Goal: Task Accomplishment & Management: Use online tool/utility

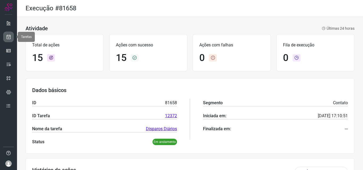
click at [7, 36] on icon at bounding box center [9, 36] width 6 height 5
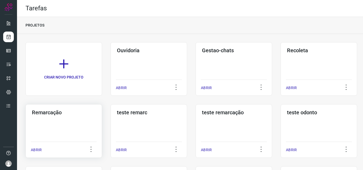
click at [110, 123] on div "Remarcação ABRIR" at bounding box center [148, 131] width 76 height 54
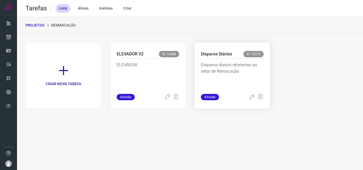
click at [235, 76] on p "Disparos diarios referentes ao setor de Remacação" at bounding box center [232, 75] width 63 height 27
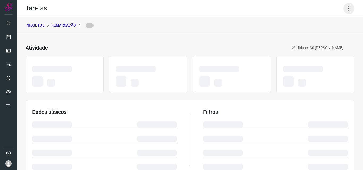
click at [343, 9] on icon at bounding box center [348, 8] width 11 height 11
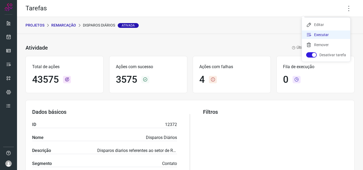
click at [325, 35] on li "Executar" at bounding box center [326, 35] width 48 height 8
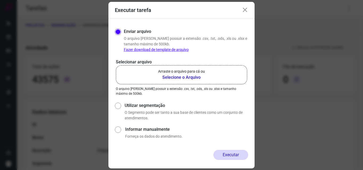
click at [200, 76] on b "Selecione o Arquivo" at bounding box center [181, 77] width 47 height 6
click at [0, 0] on input "Arraste o arquivo para cá ou Selecione o Arquivo" at bounding box center [0, 0] width 0 height 0
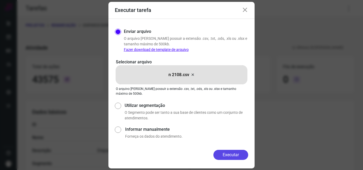
click at [220, 153] on button "Executar" at bounding box center [230, 155] width 35 height 10
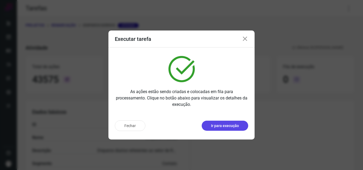
click at [233, 126] on p "Ir para execução" at bounding box center [225, 126] width 28 height 6
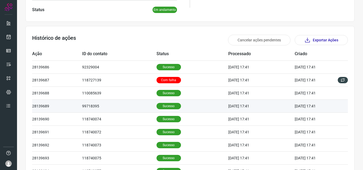
scroll to position [133, 0]
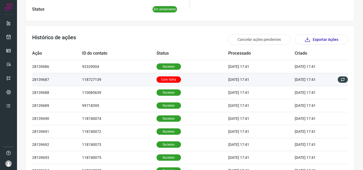
click at [166, 75] on td "Com falha" at bounding box center [192, 79] width 72 height 13
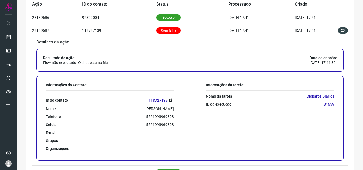
scroll to position [186, 0]
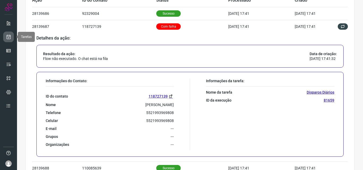
click at [10, 37] on icon at bounding box center [9, 36] width 6 height 5
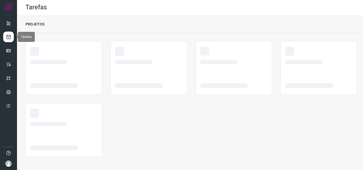
scroll to position [1, 0]
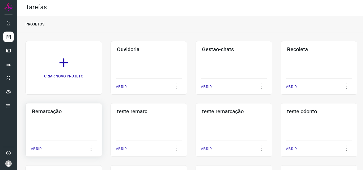
click at [110, 120] on div "Remarcação ABRIR" at bounding box center [148, 130] width 76 height 54
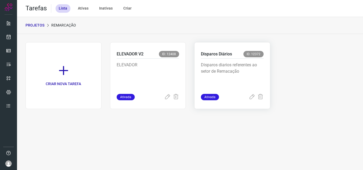
click at [235, 76] on p "Disparos diarios referentes ao setor de Remacação" at bounding box center [232, 75] width 63 height 27
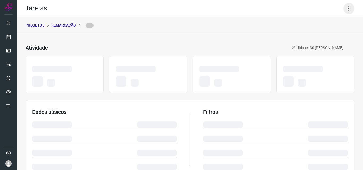
click at [346, 10] on icon at bounding box center [348, 8] width 11 height 11
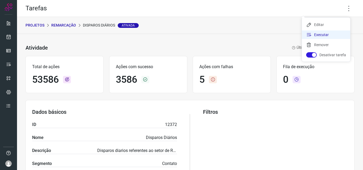
click at [326, 35] on li "Executar" at bounding box center [326, 35] width 48 height 8
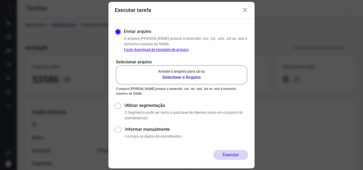
click at [194, 67] on label "Arraste o arquivo para cá ou Selecione o Arquivo" at bounding box center [181, 74] width 131 height 19
click at [0, 0] on input "Arraste o arquivo para cá ou Selecione o Arquivo" at bounding box center [0, 0] width 0 height 0
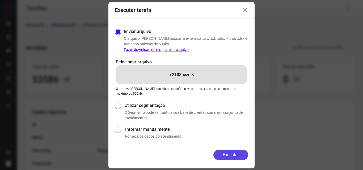
click at [227, 153] on button "Executar" at bounding box center [230, 155] width 35 height 10
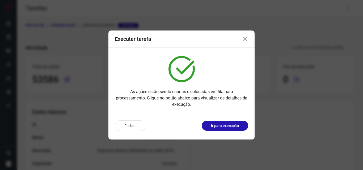
click at [229, 123] on p "Ir para execução" at bounding box center [225, 126] width 28 height 6
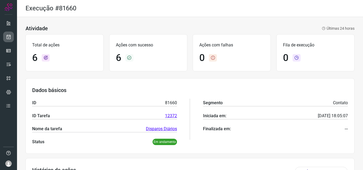
click at [5, 33] on link at bounding box center [8, 37] width 11 height 11
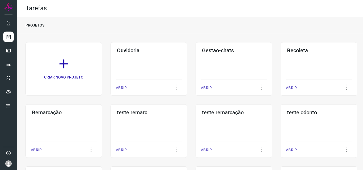
click at [110, 124] on div "Remarcação ABRIR" at bounding box center [148, 131] width 76 height 54
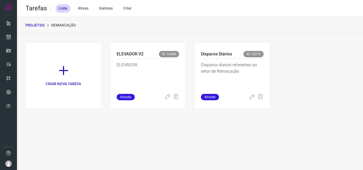
click at [257, 82] on p "Disparos diarios referentes ao setor de Remacação" at bounding box center [232, 75] width 63 height 27
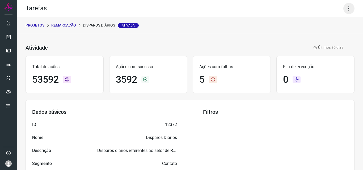
click at [343, 7] on icon at bounding box center [348, 8] width 11 height 11
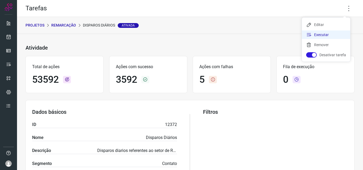
click at [329, 32] on li "Executar" at bounding box center [326, 35] width 48 height 8
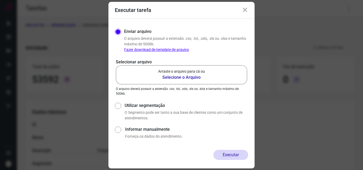
click at [205, 70] on label "Arraste o arquivo para cá ou Selecione o Arquivo" at bounding box center [181, 74] width 131 height 19
click at [0, 0] on input "Arraste o arquivo para cá ou Selecione o Arquivo" at bounding box center [0, 0] width 0 height 0
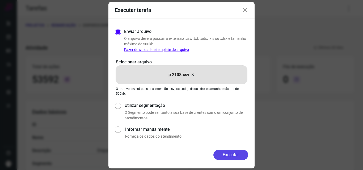
click at [219, 151] on button "Executar" at bounding box center [230, 155] width 35 height 10
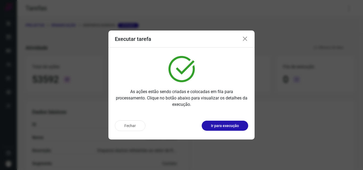
click at [232, 128] on p "Ir para execução" at bounding box center [225, 126] width 28 height 6
